Goal: Transaction & Acquisition: Purchase product/service

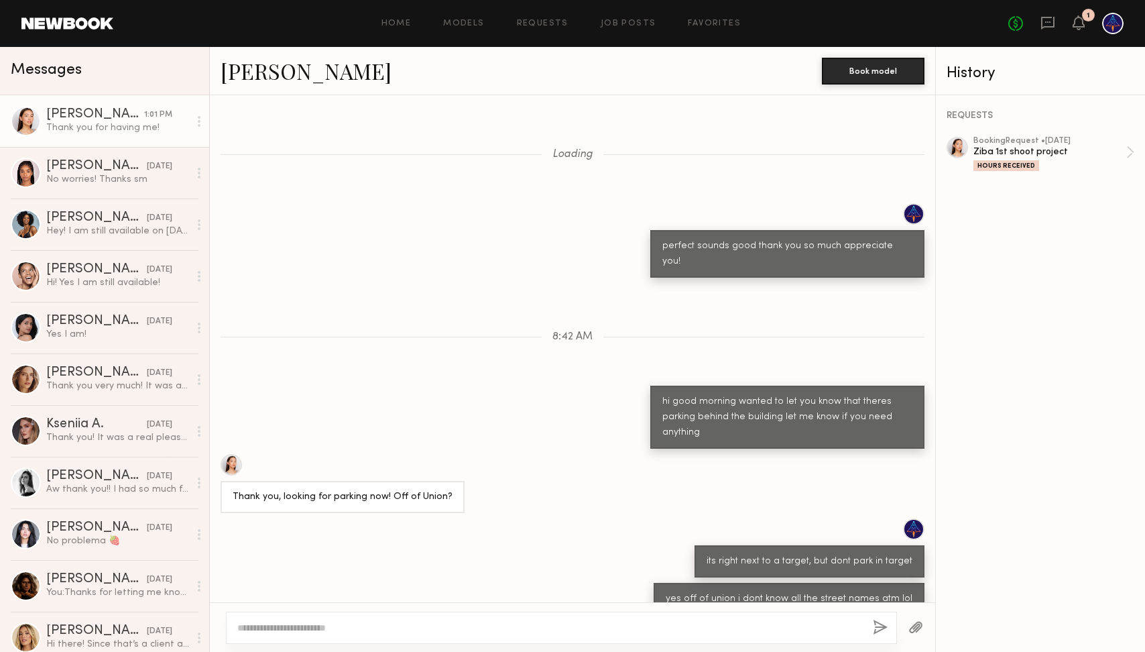
scroll to position [382, 0]
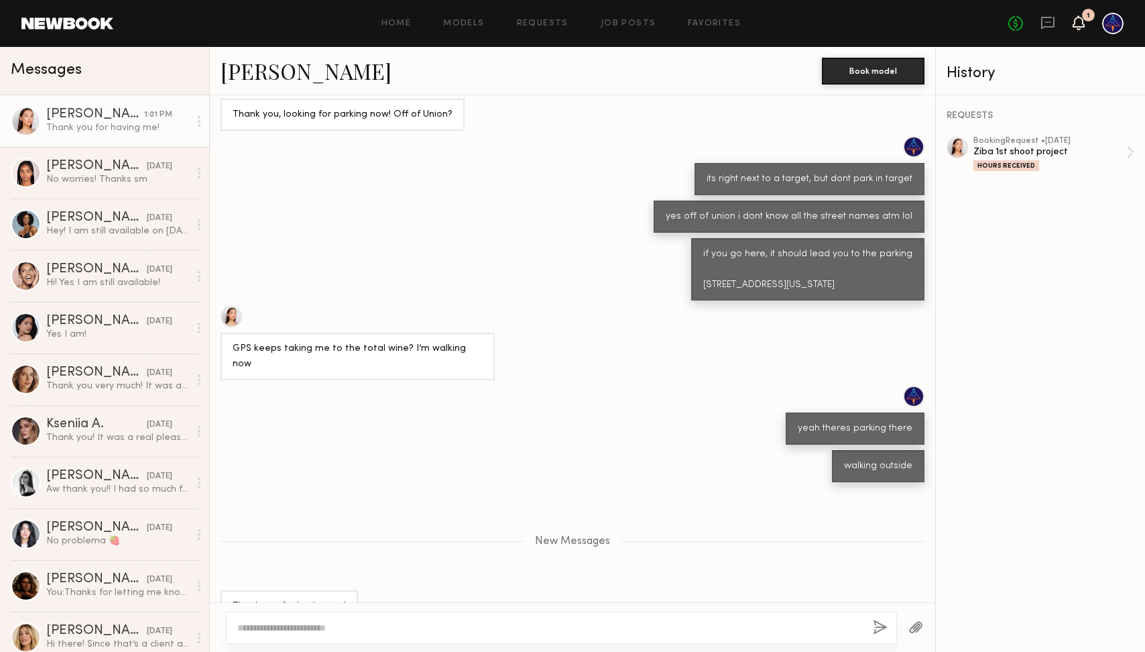
click at [1080, 23] on icon at bounding box center [1078, 21] width 11 height 9
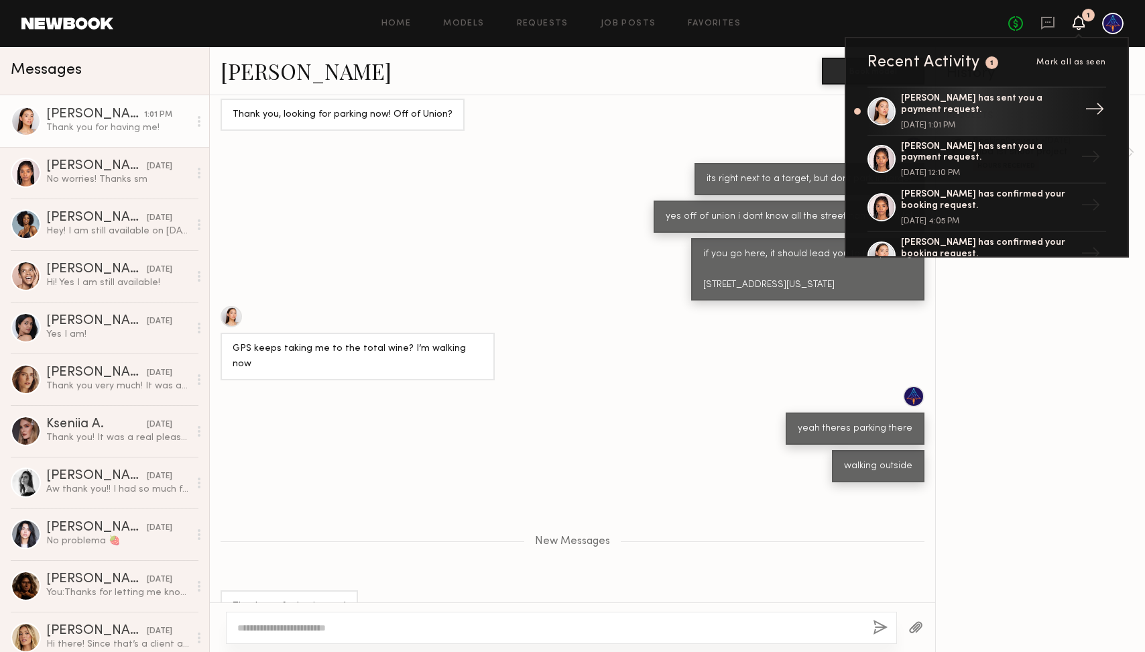
click at [1004, 113] on div "[PERSON_NAME] has sent you a payment request." at bounding box center [988, 104] width 174 height 23
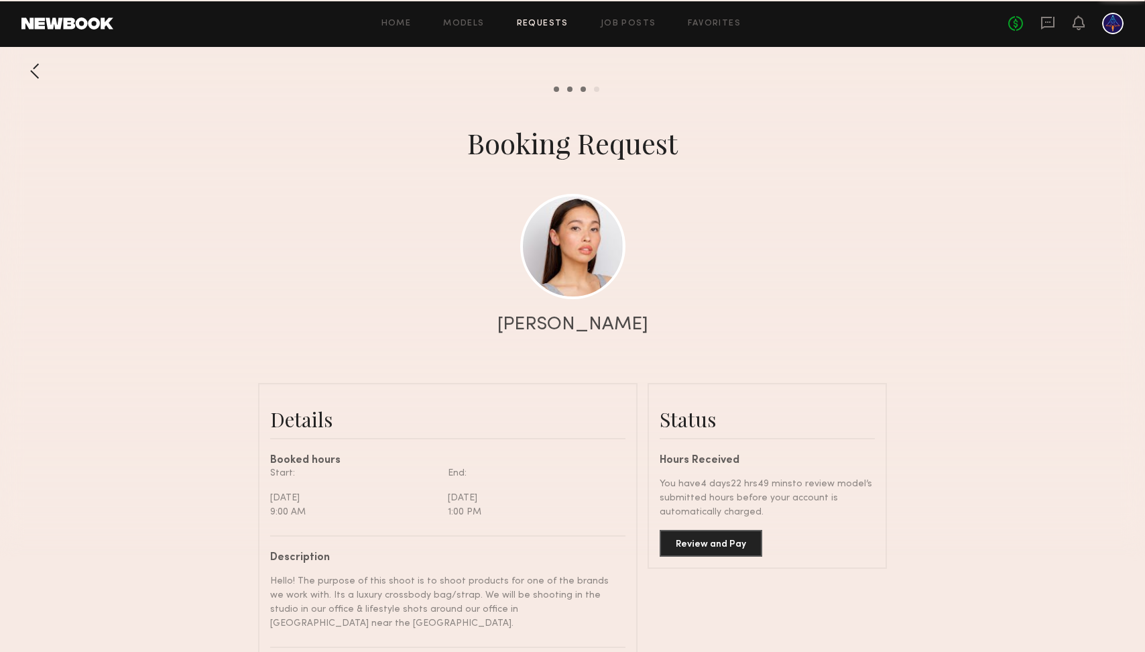
scroll to position [522, 0]
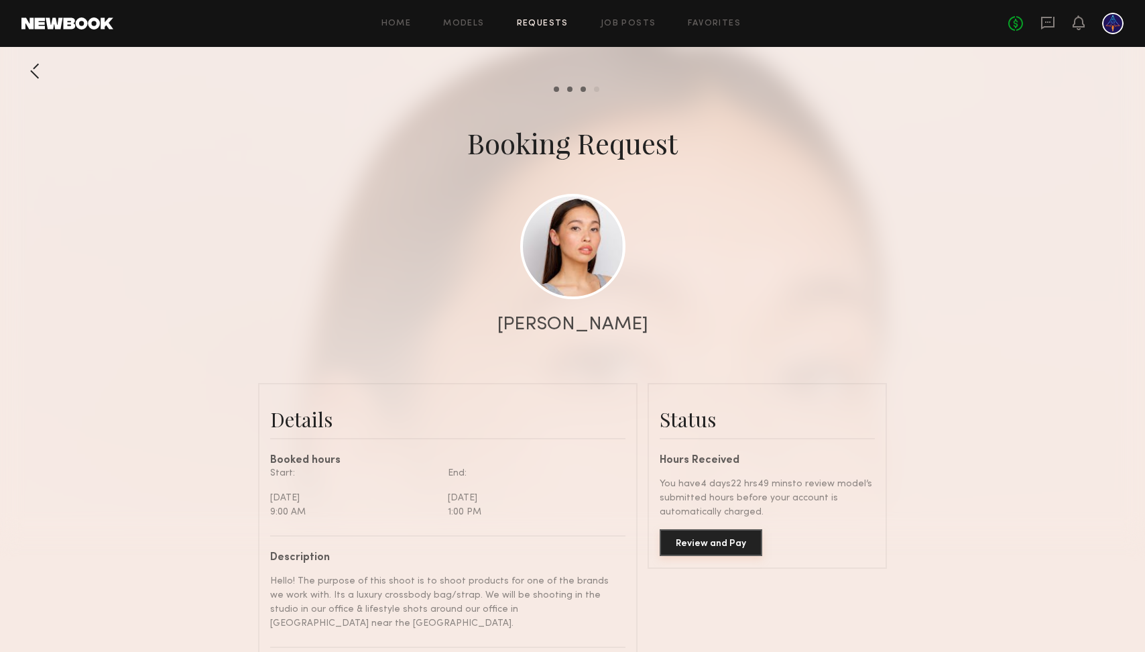
click at [704, 542] on button "Review and Pay" at bounding box center [711, 542] width 103 height 27
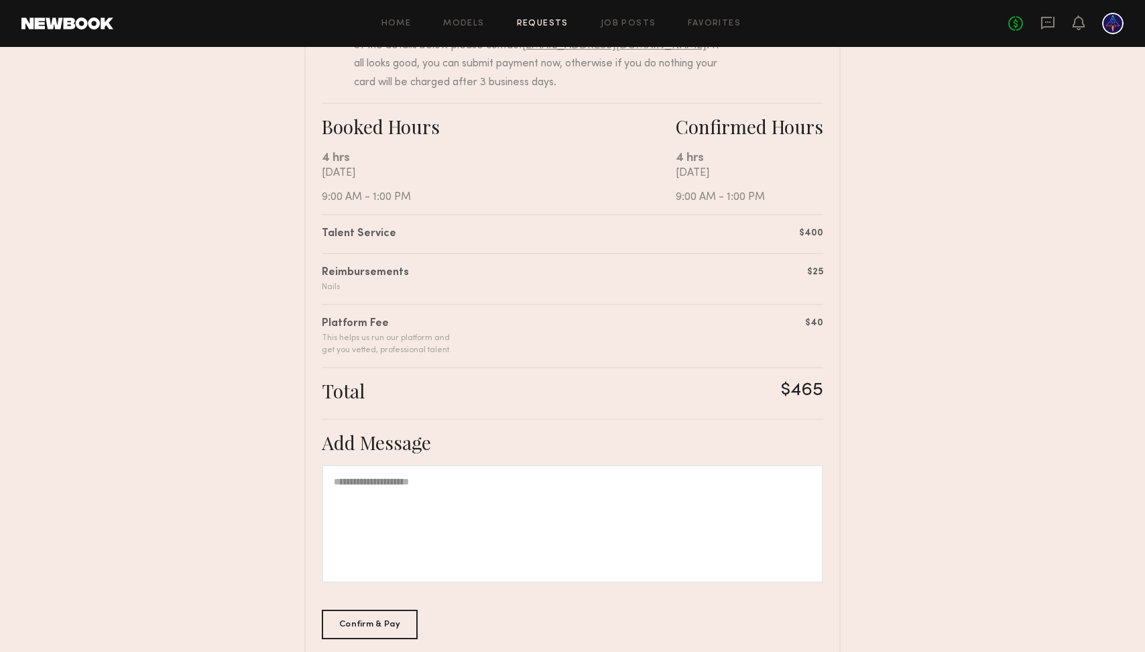
scroll to position [256, 0]
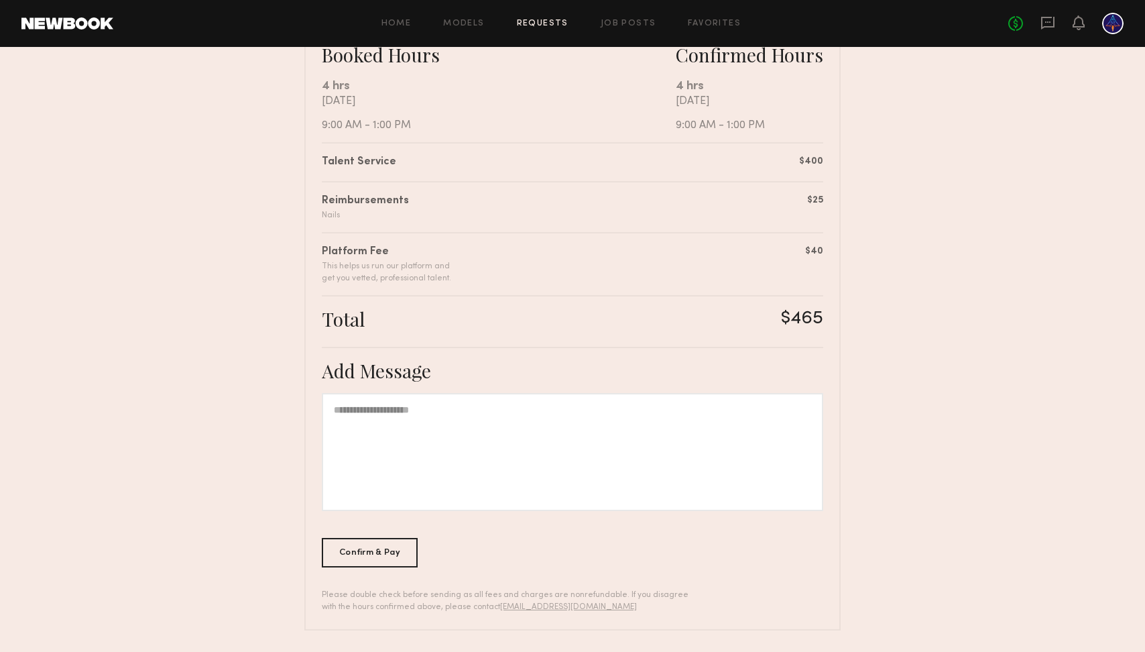
click at [438, 415] on div at bounding box center [572, 452] width 501 height 118
click at [382, 552] on div "Confirm & Pay" at bounding box center [370, 551] width 96 height 29
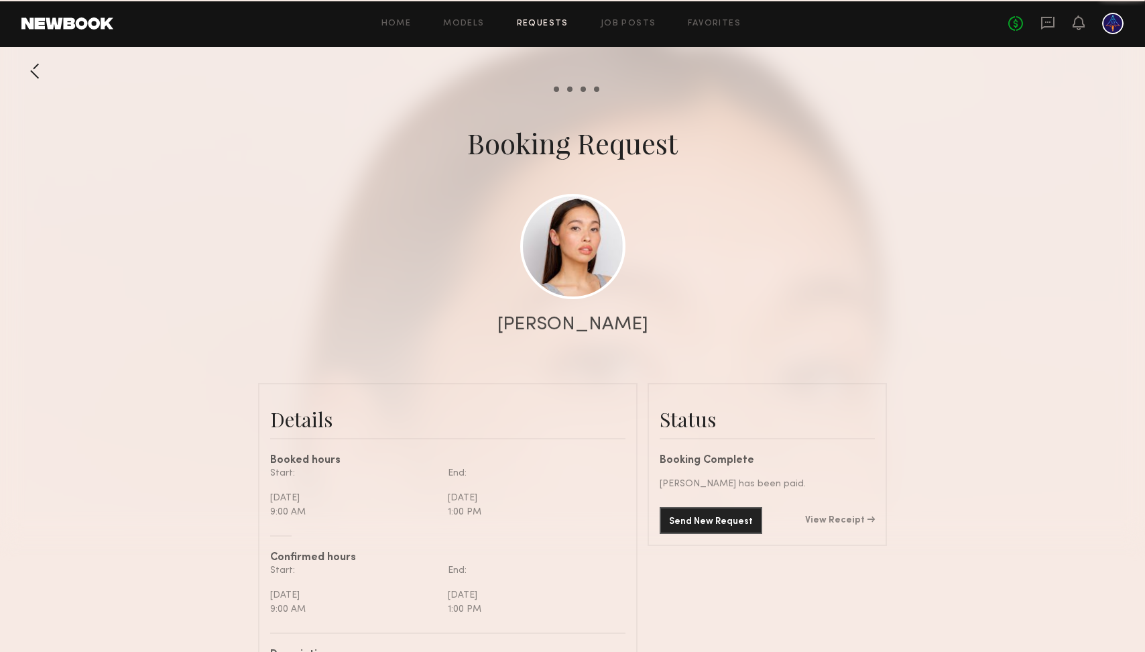
scroll to position [587, 0]
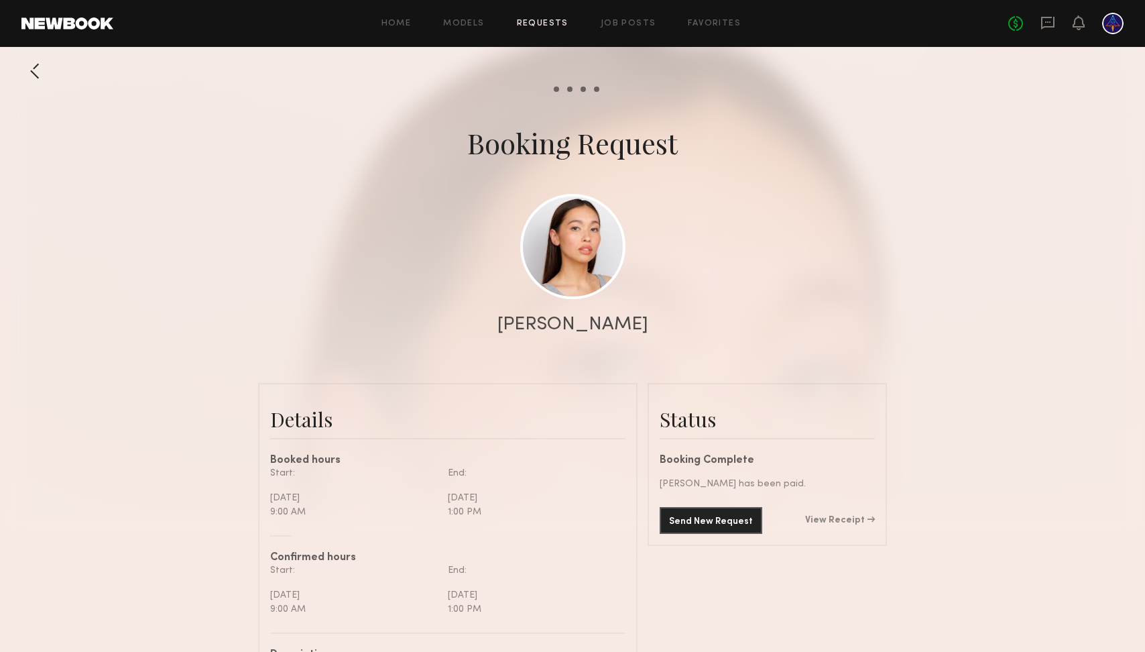
click at [32, 68] on div at bounding box center [34, 71] width 27 height 27
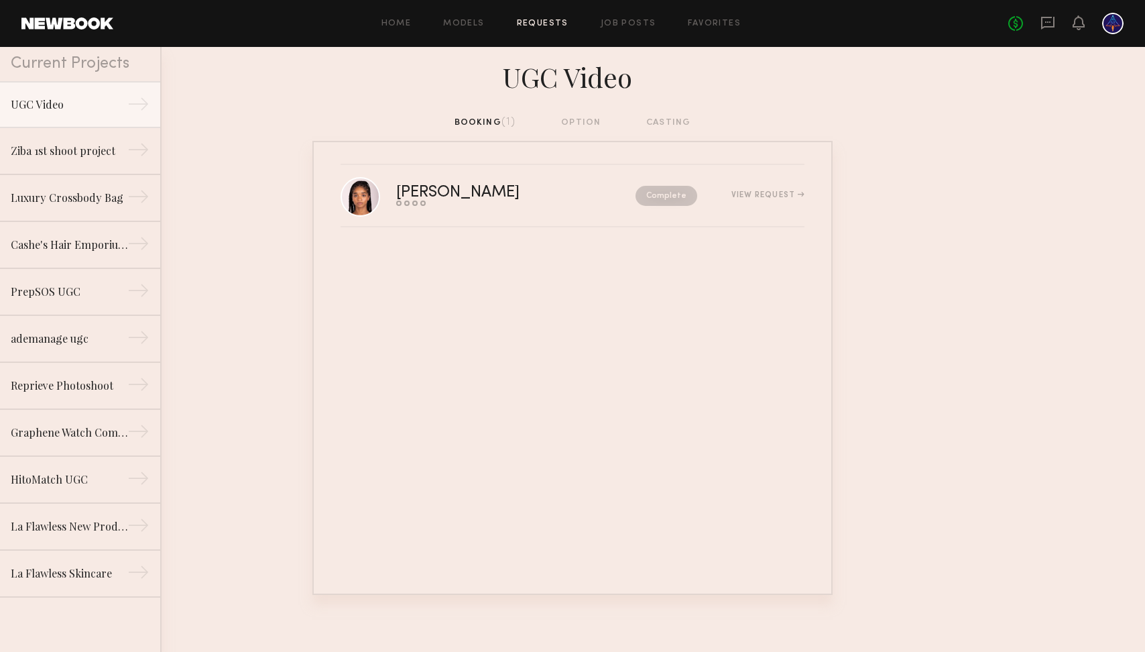
scroll to position [62, 0]
click at [551, 212] on link "[PERSON_NAME] Send request Model response Review hours worked Pay model Complet…" at bounding box center [573, 196] width 464 height 62
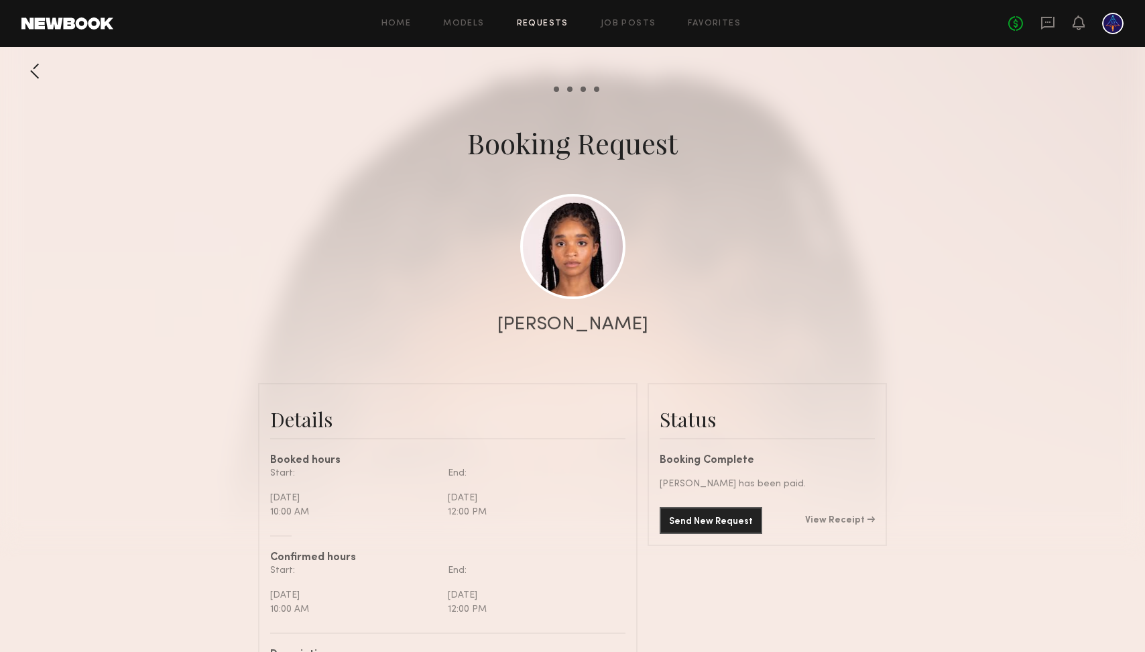
click at [88, 29] on link at bounding box center [67, 23] width 92 height 12
click at [459, 24] on link "Models" at bounding box center [463, 23] width 41 height 9
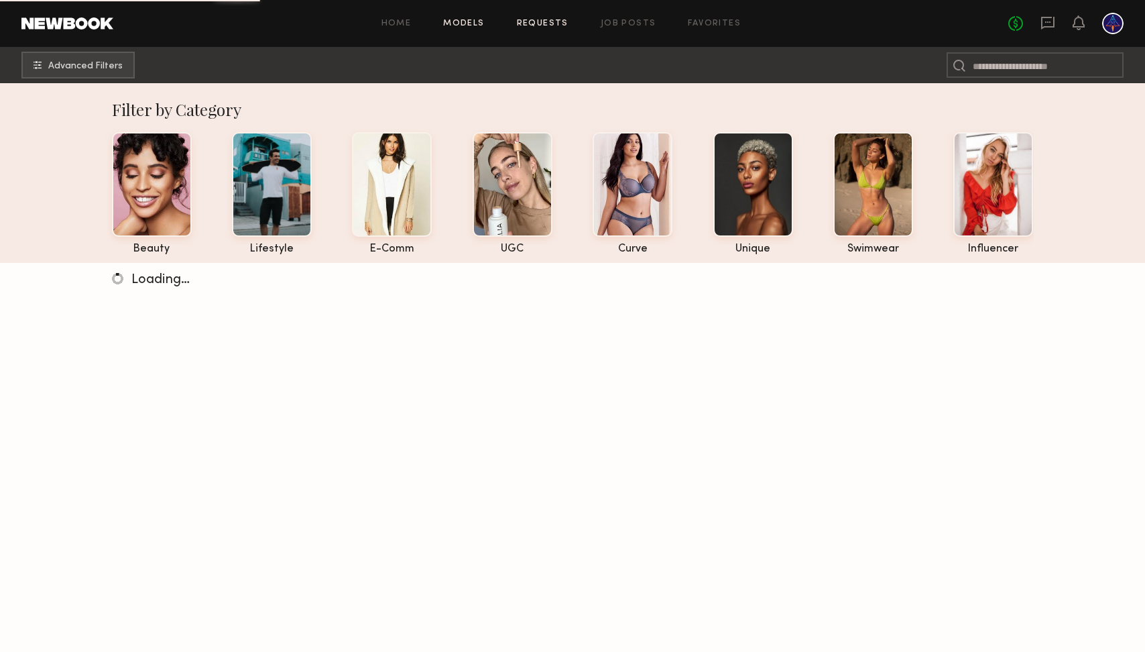
click at [540, 23] on html "Home Models Requests Job Posts Favorites Sign Out No fees up to $5,000 Advanced…" at bounding box center [572, 325] width 1145 height 652
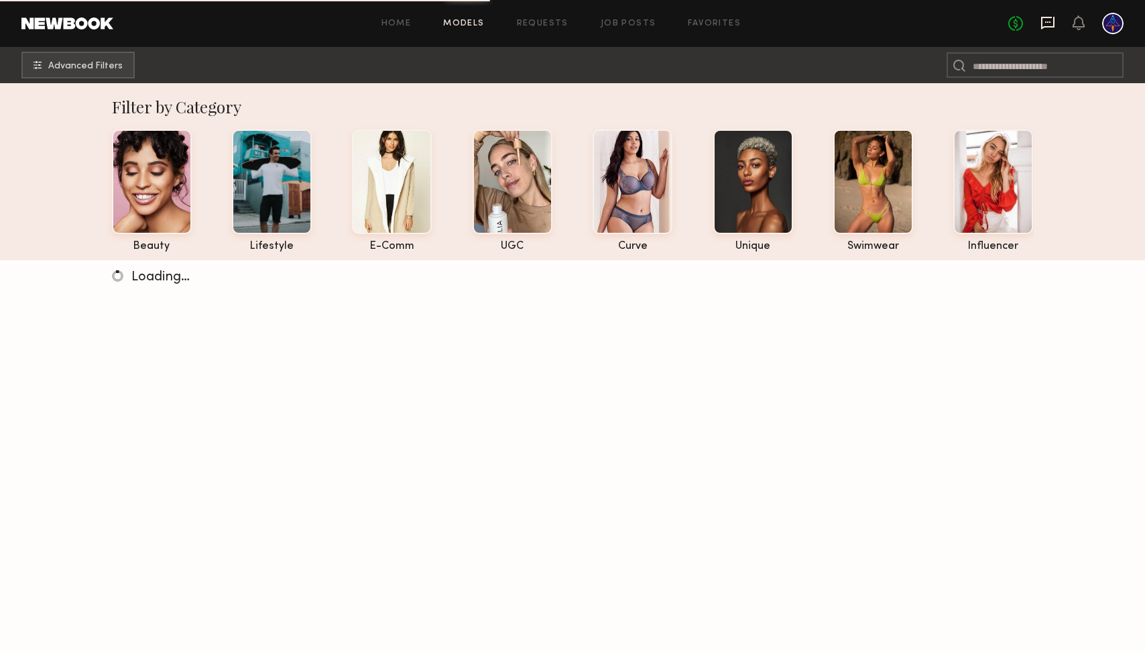
click at [1051, 21] on icon at bounding box center [1047, 21] width 5 height 1
